Goal: Task Accomplishment & Management: Use online tool/utility

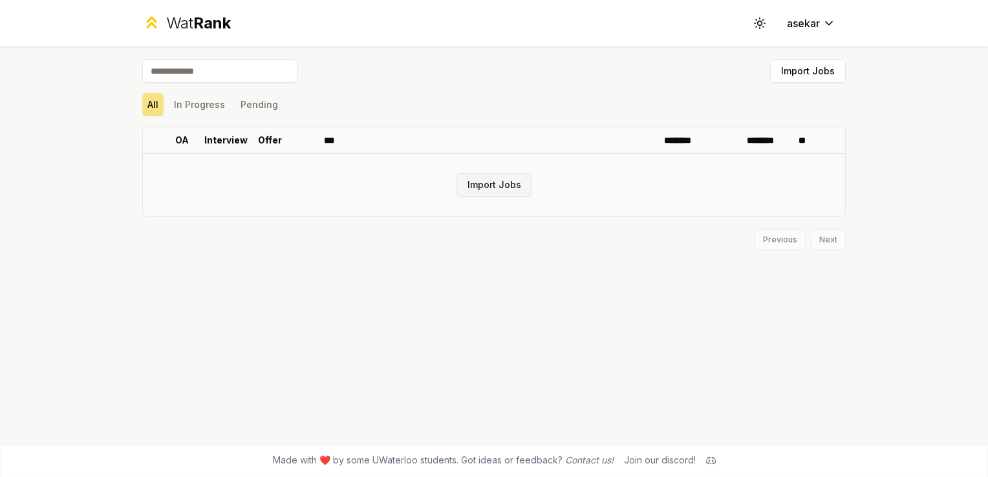
click at [486, 182] on button "Import Jobs" at bounding box center [494, 184] width 76 height 23
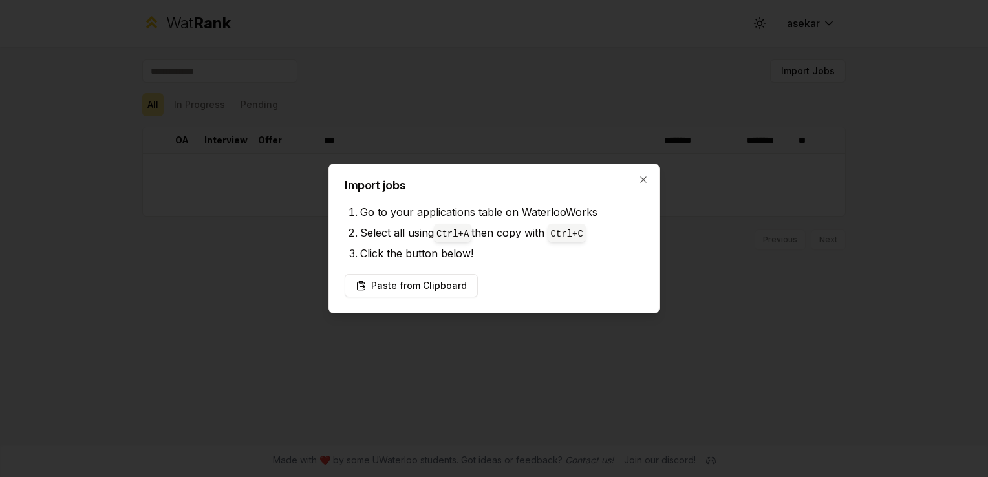
click at [550, 211] on link "WaterlooWorks" at bounding box center [560, 212] width 76 height 13
click at [419, 283] on button "Paste from Clipboard" at bounding box center [411, 285] width 133 height 23
click at [432, 294] on button "Paste from Clipboard" at bounding box center [411, 285] width 133 height 23
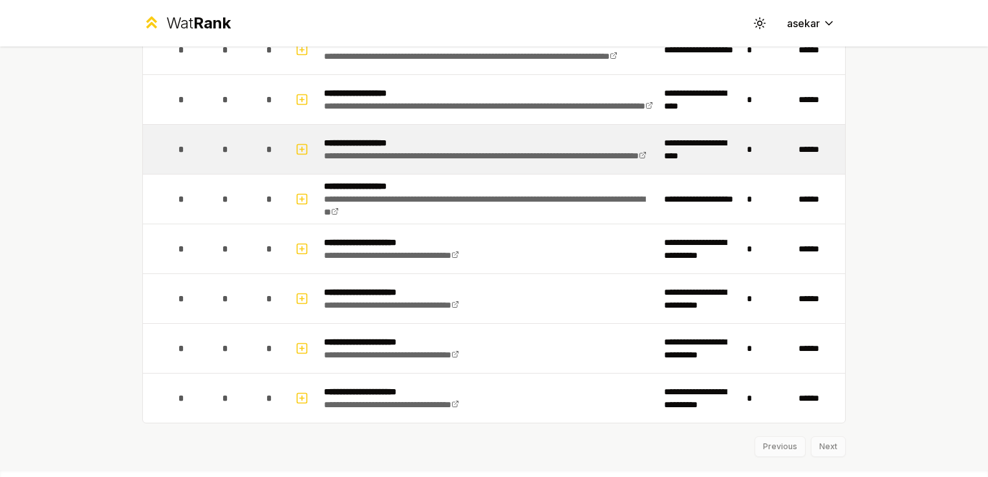
scroll to position [416, 0]
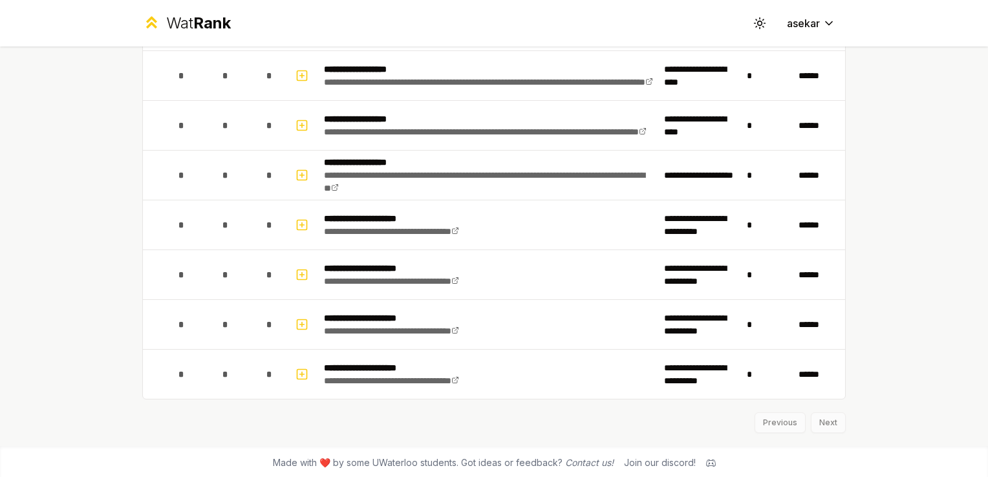
click at [806, 414] on div "Previous Next" at bounding box center [493, 417] width 703 height 34
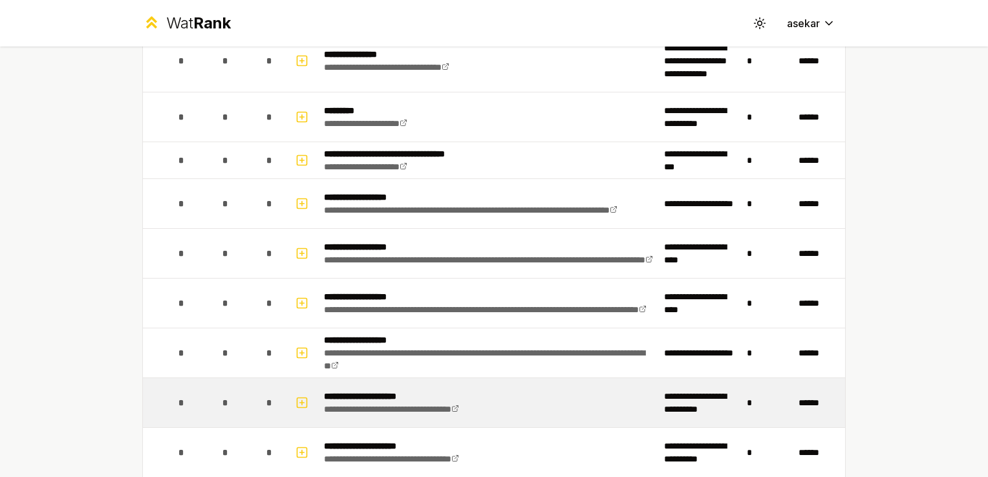
scroll to position [0, 0]
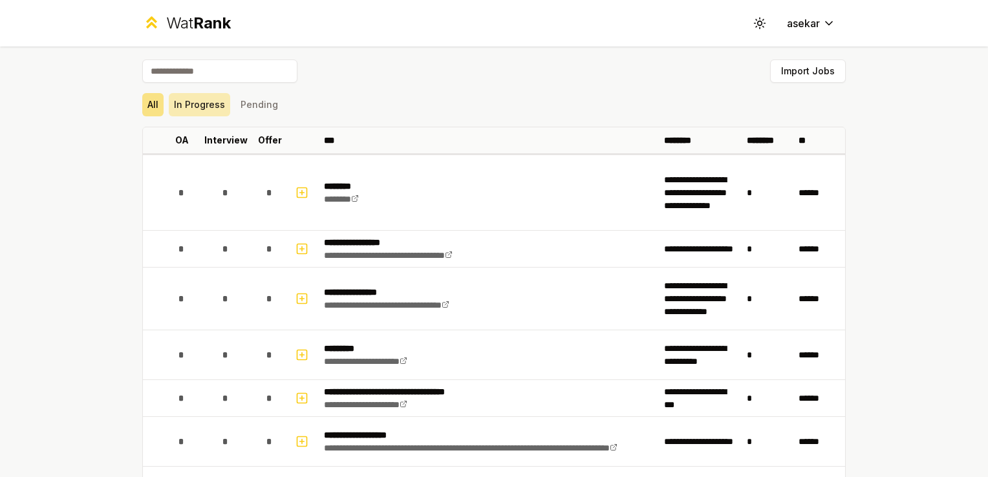
click at [199, 107] on button "In Progress" at bounding box center [199, 104] width 61 height 23
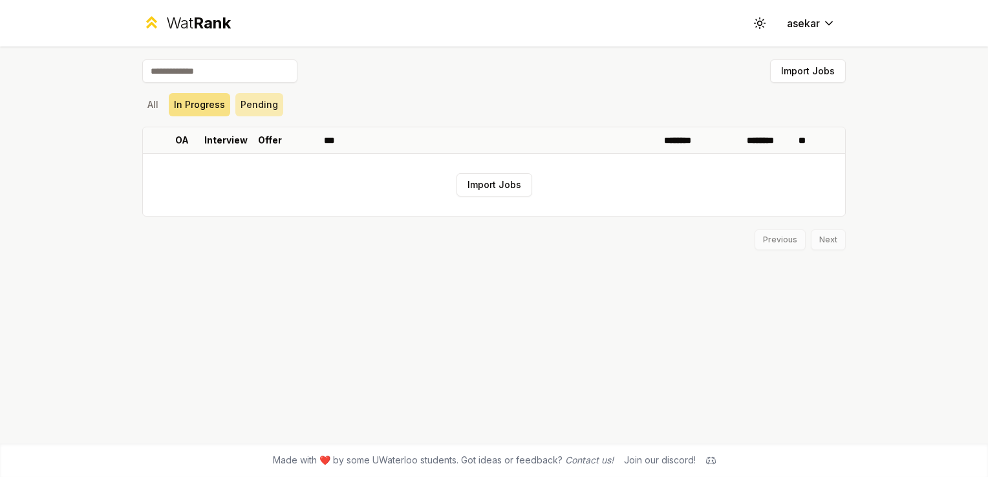
click at [266, 103] on button "Pending" at bounding box center [259, 104] width 48 height 23
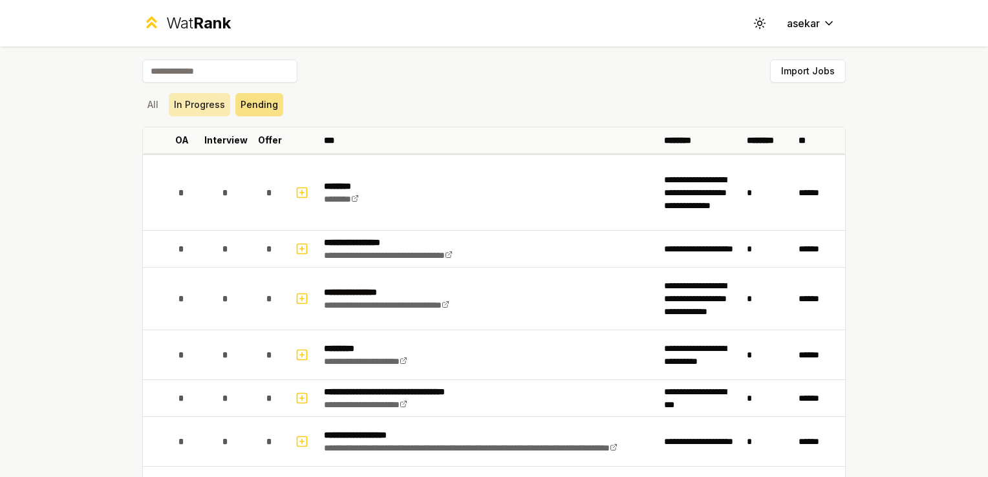
click at [211, 102] on button "In Progress" at bounding box center [199, 104] width 61 height 23
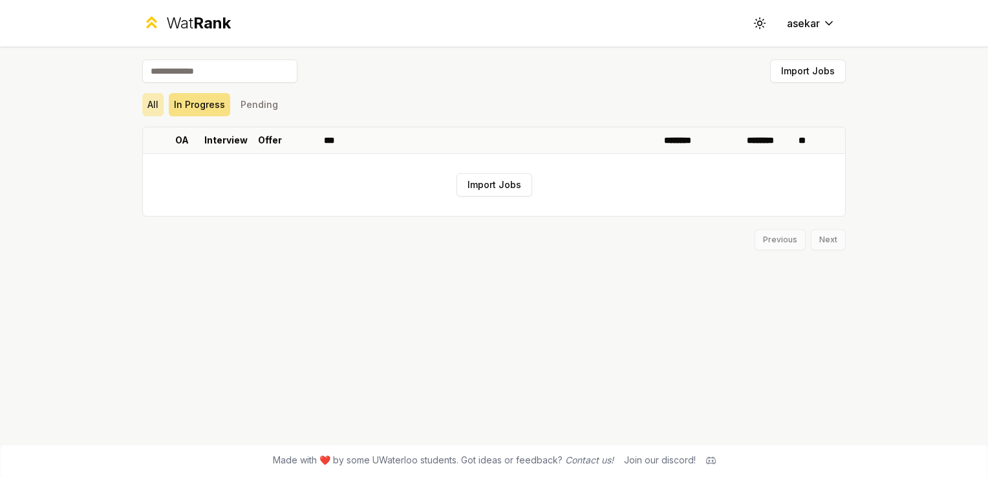
click at [160, 103] on button "All" at bounding box center [152, 104] width 21 height 23
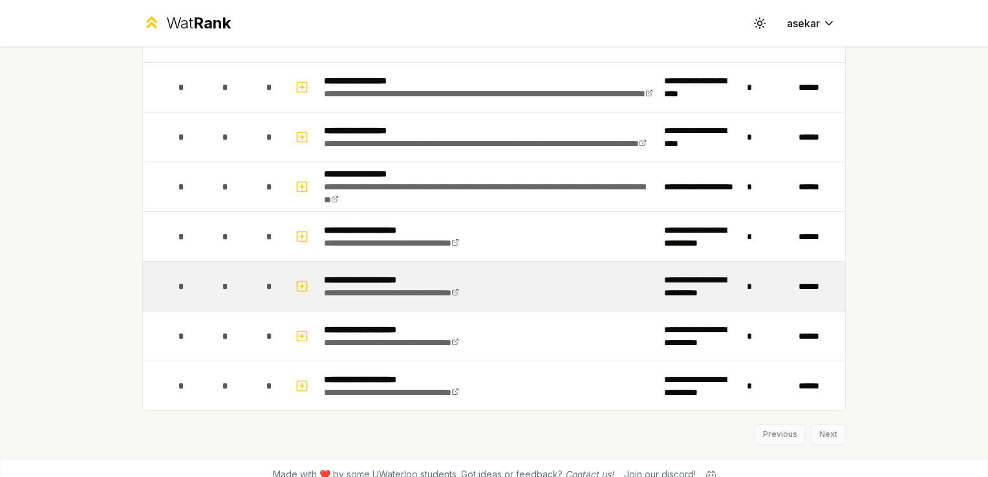
scroll to position [416, 0]
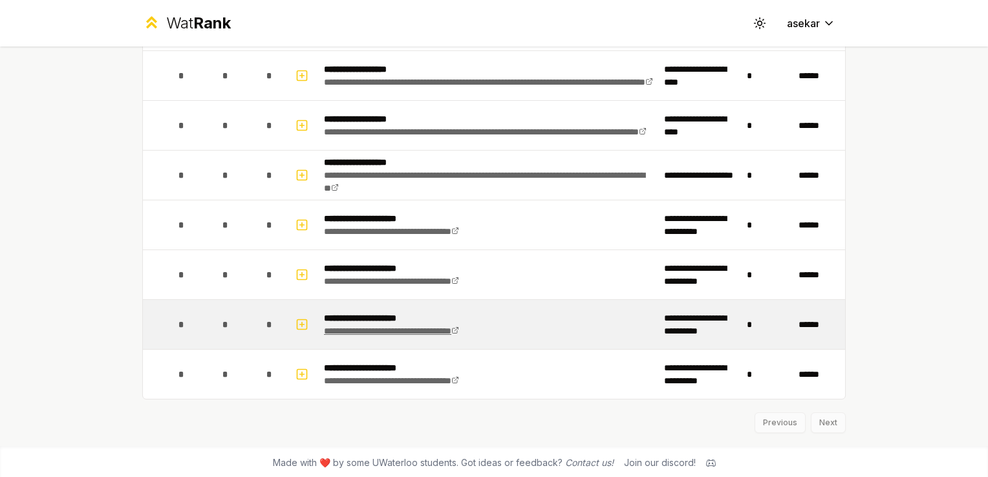
click at [381, 327] on link "**********" at bounding box center [391, 331] width 135 height 9
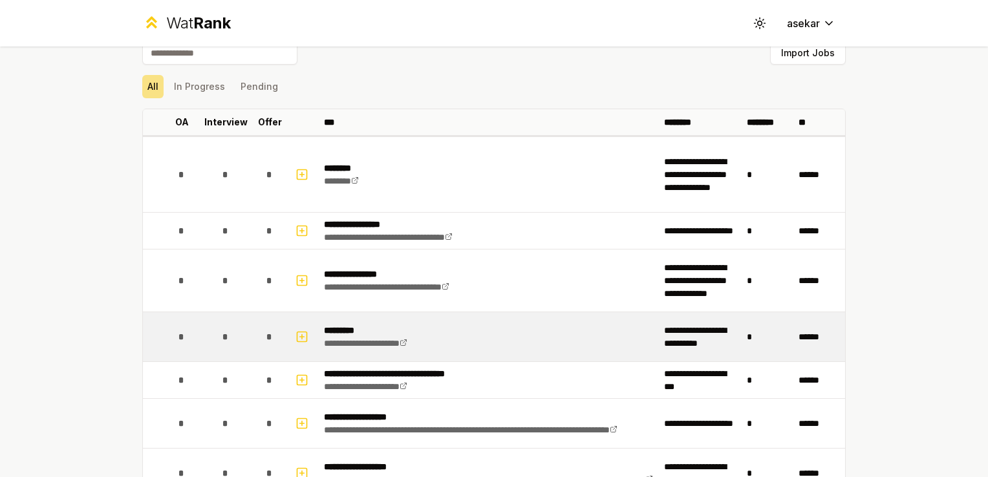
scroll to position [0, 0]
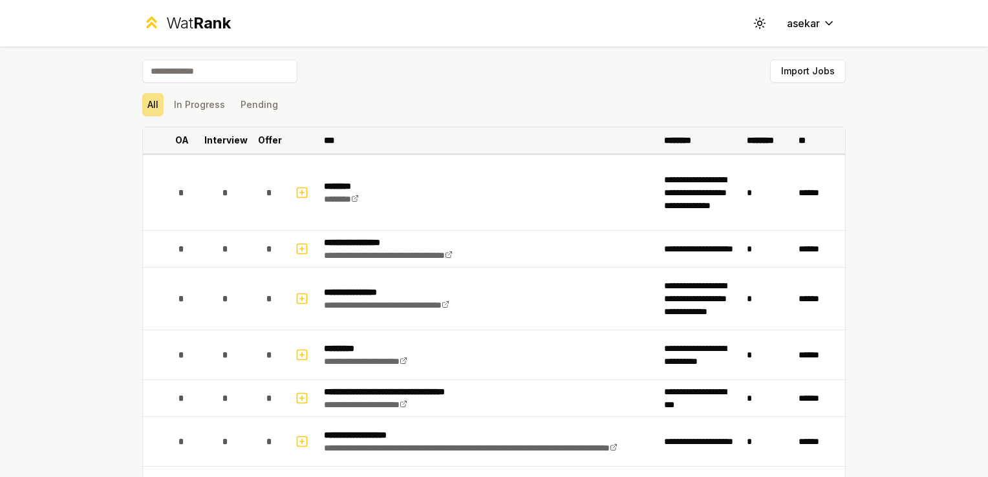
drag, startPoint x: 228, startPoint y: 113, endPoint x: 229, endPoint y: 133, distance: 20.1
click at [228, 131] on div "**********" at bounding box center [493, 453] width 703 height 789
click at [266, 100] on button "Pending" at bounding box center [259, 104] width 48 height 23
click at [187, 136] on div "**********" at bounding box center [493, 453] width 703 height 789
click at [184, 106] on button "In Progress" at bounding box center [199, 104] width 61 height 23
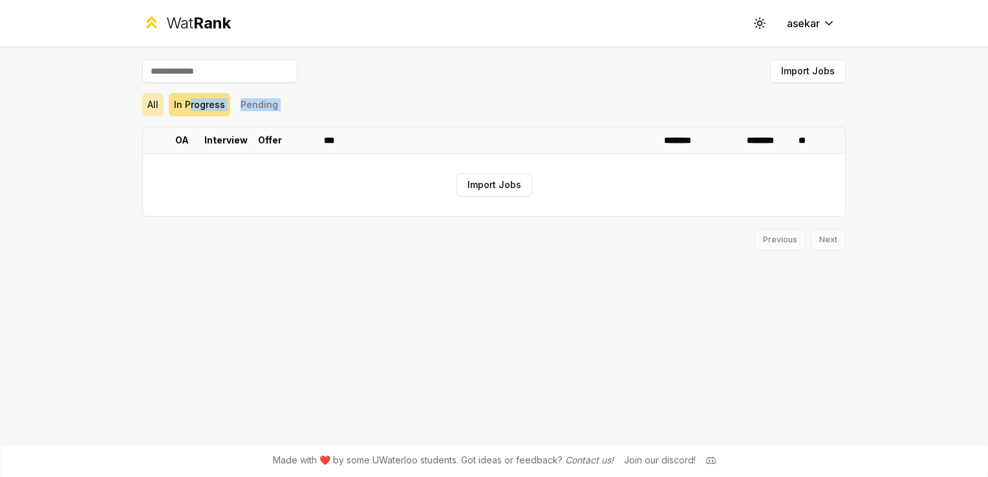
click at [149, 106] on button "All" at bounding box center [152, 104] width 21 height 23
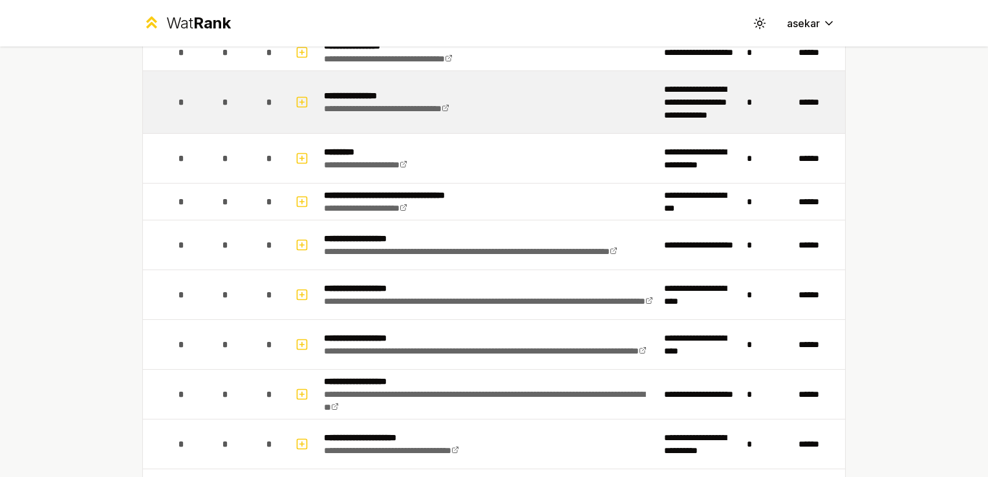
scroll to position [194, 0]
